Goal: Transaction & Acquisition: Purchase product/service

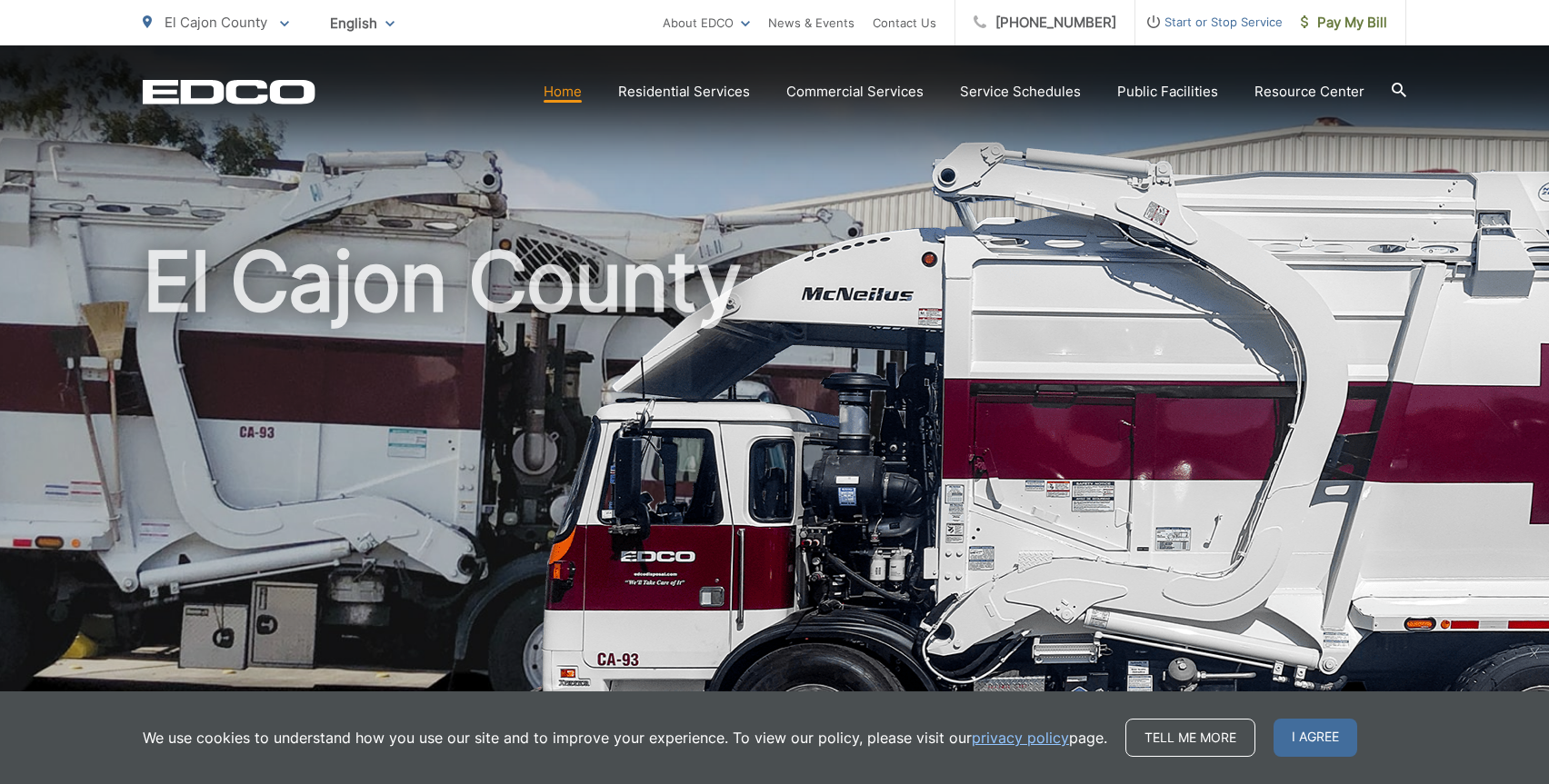
click at [571, 87] on link "Home" at bounding box center [562, 92] width 38 height 22
click at [1319, 734] on span "I agree" at bounding box center [1315, 738] width 84 height 38
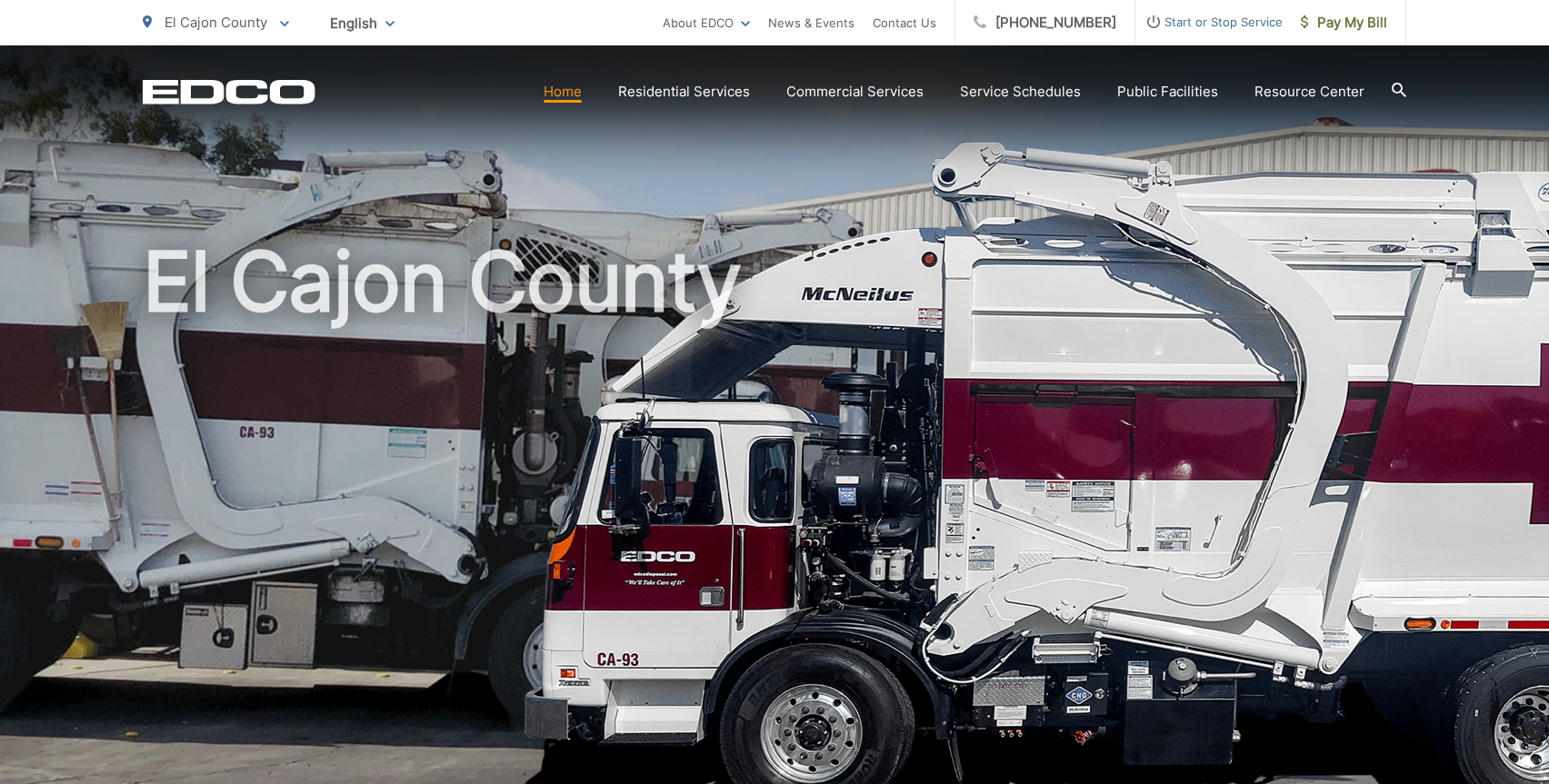
click at [266, 85] on icon "EDCD logo. Return to the homepage." at bounding box center [229, 92] width 172 height 24
click at [1366, 19] on span "Pay My Bill" at bounding box center [1344, 23] width 87 height 22
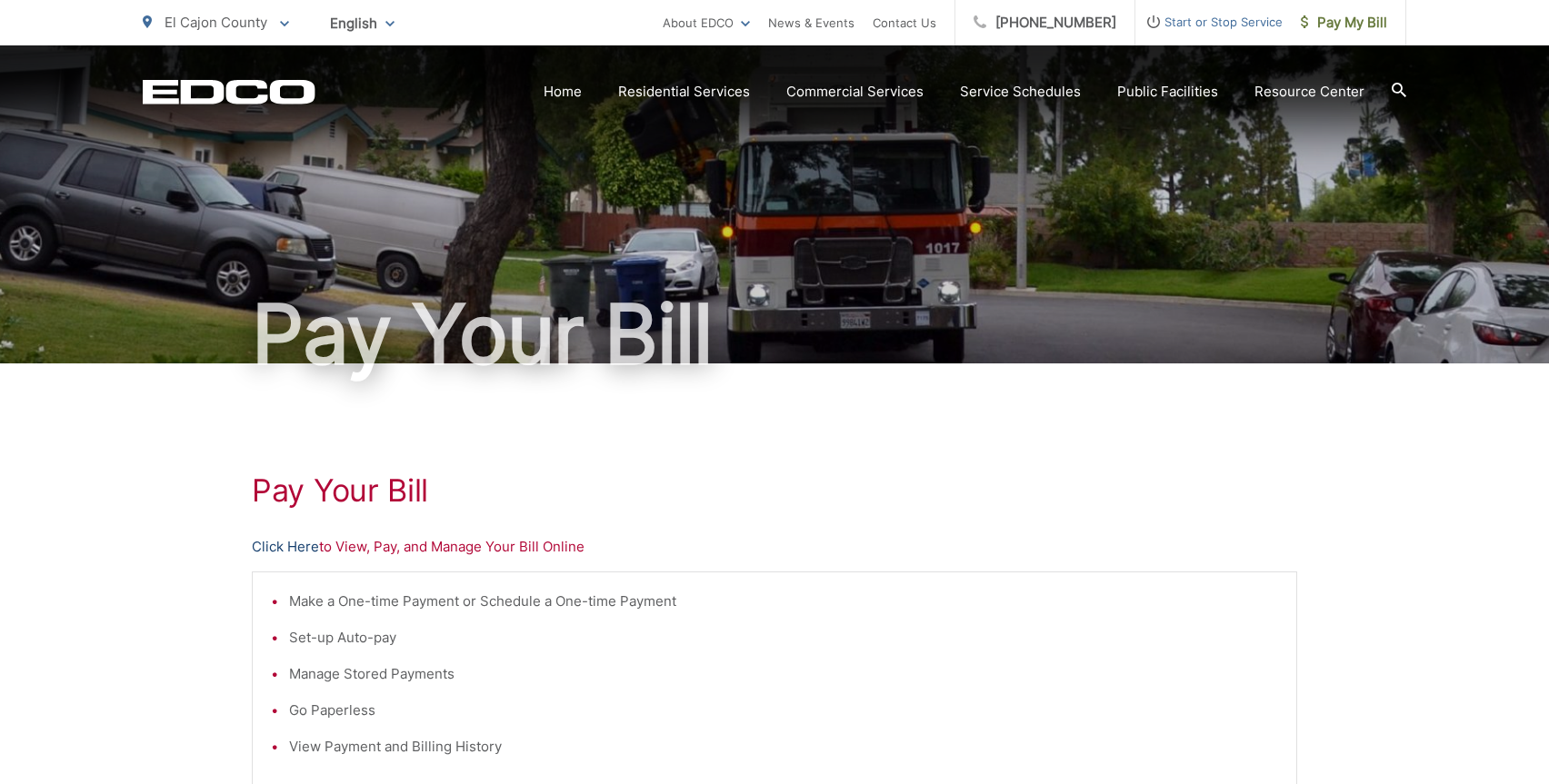
click at [278, 544] on link "Click Here" at bounding box center [285, 546] width 67 height 22
